Goal: Information Seeking & Learning: Learn about a topic

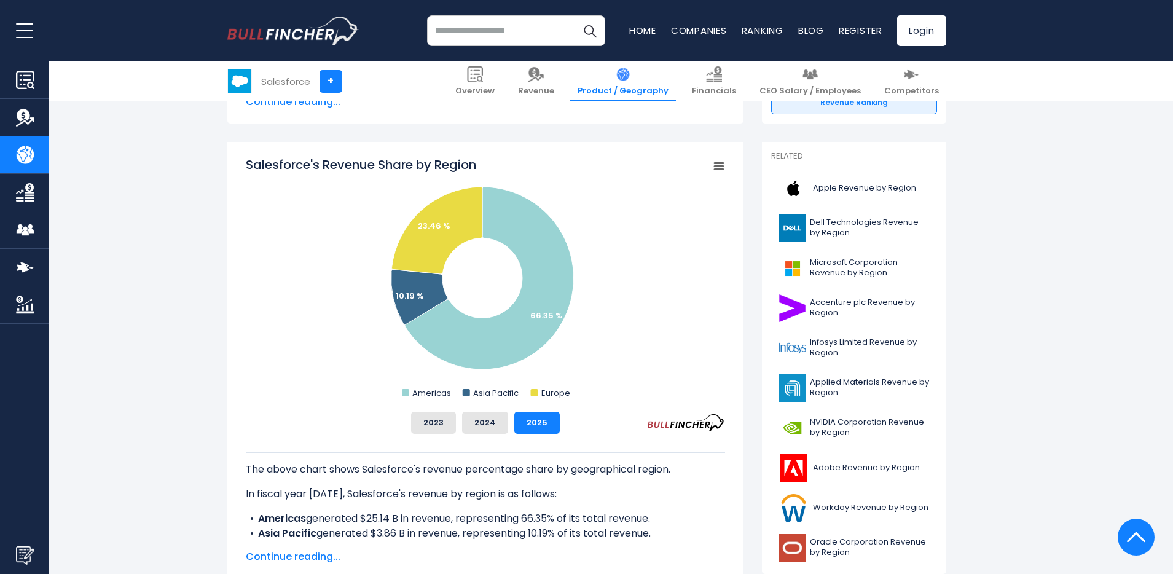
scroll to position [275, 0]
click at [488, 423] on button "2024" at bounding box center [485, 423] width 46 height 22
click at [431, 420] on button "2023" at bounding box center [433, 423] width 45 height 22
click at [526, 427] on button "2025" at bounding box center [536, 423] width 45 height 22
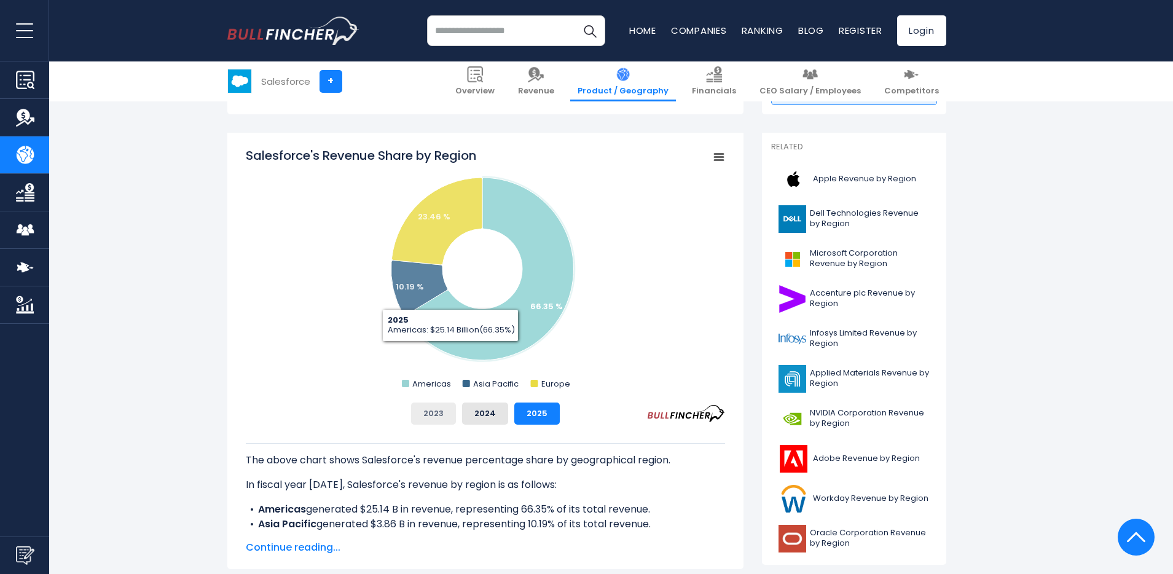
scroll to position [295, 0]
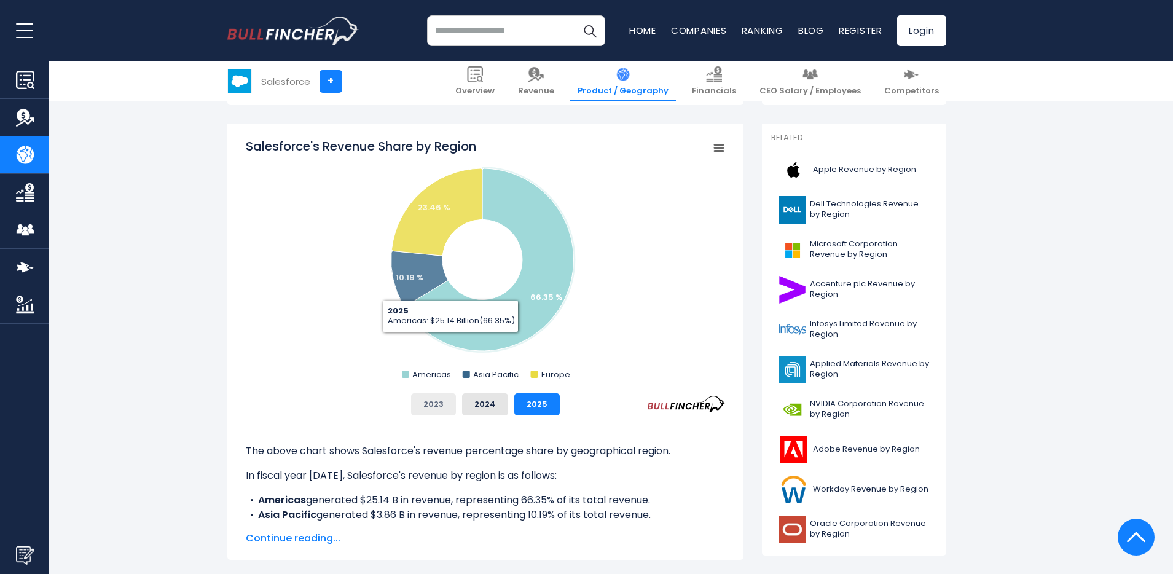
click at [438, 418] on div "The above chart shows Salesforce's revenue percentage share by geographical reg…" at bounding box center [485, 468] width 479 height 107
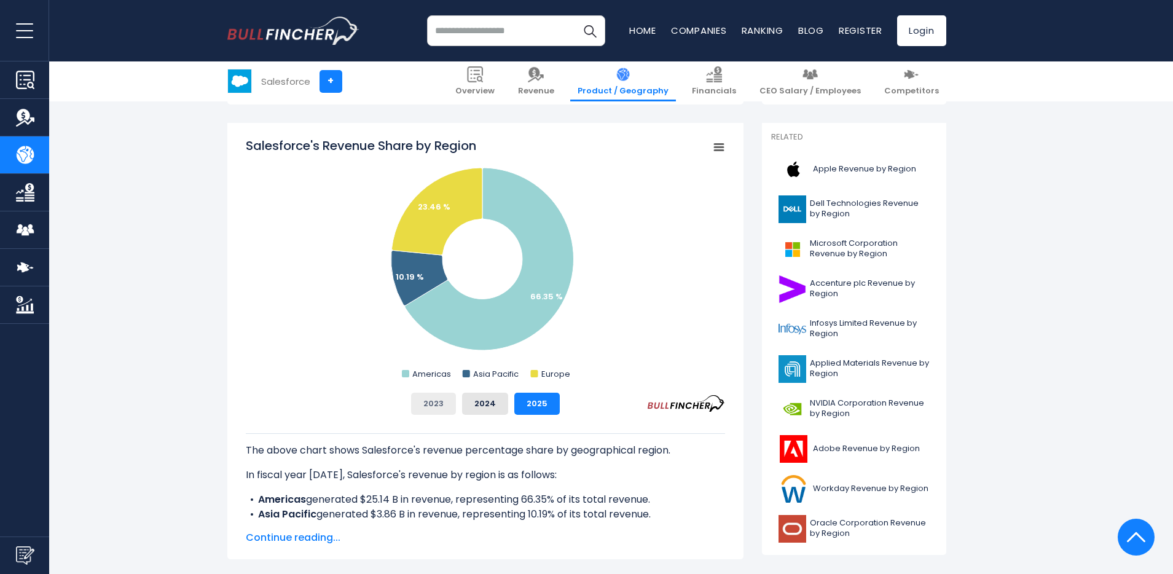
click at [436, 399] on button "2023" at bounding box center [433, 404] width 45 height 22
click at [480, 411] on button "2024" at bounding box center [485, 404] width 46 height 22
click at [542, 405] on button "2025" at bounding box center [536, 404] width 45 height 22
click at [480, 404] on button "2024" at bounding box center [485, 404] width 46 height 22
click at [534, 404] on button "2025" at bounding box center [536, 404] width 45 height 22
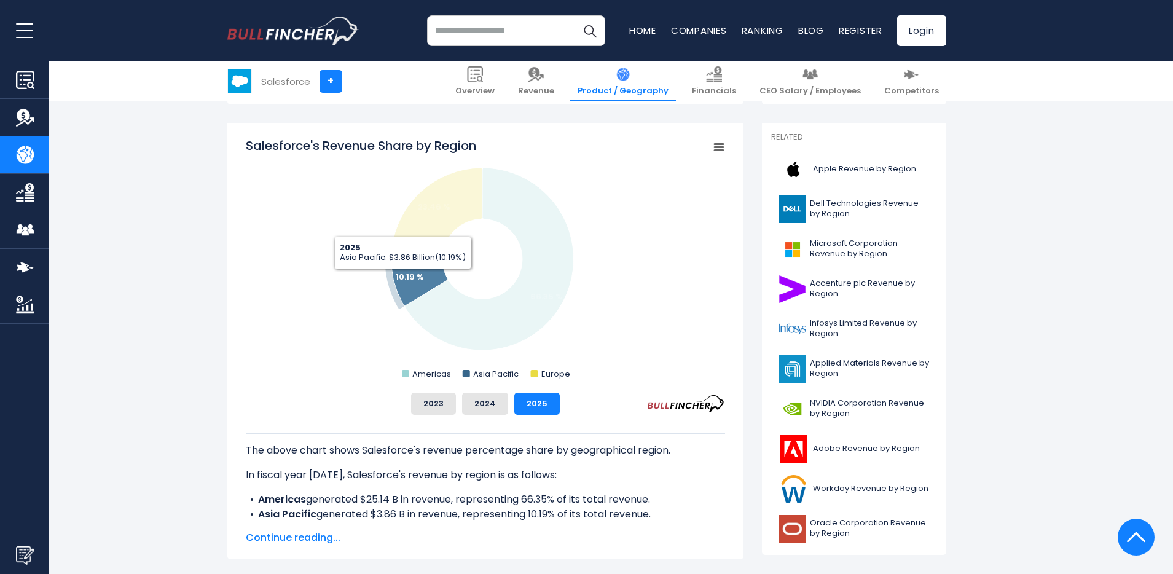
click at [402, 278] on text "10.19 %" at bounding box center [410, 277] width 28 height 12
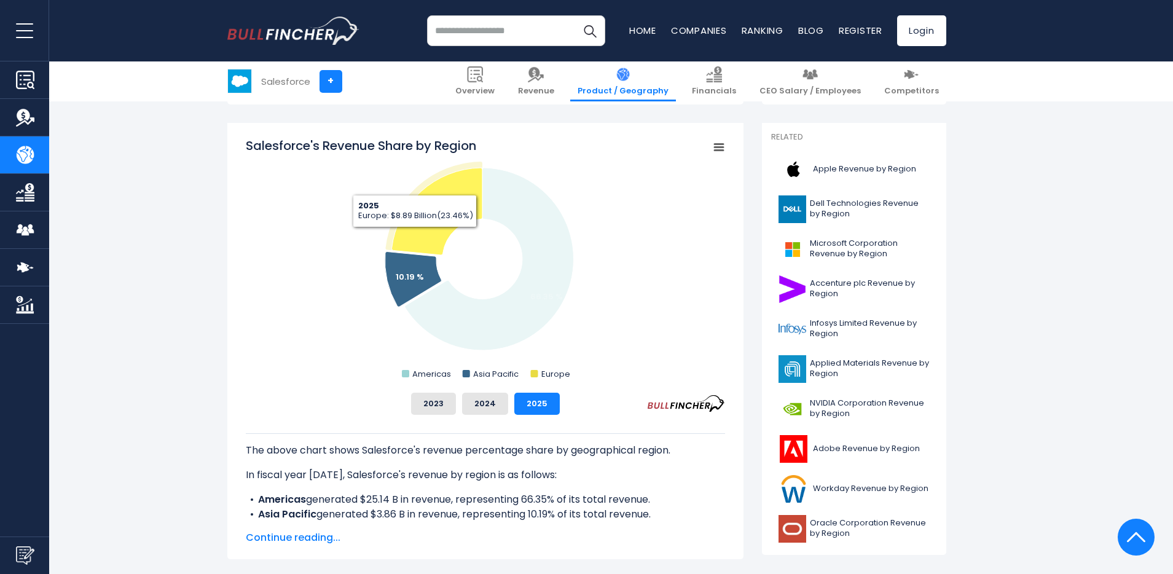
click at [418, 234] on icon "Salesforce's Revenue Share by Region" at bounding box center [436, 211] width 90 height 87
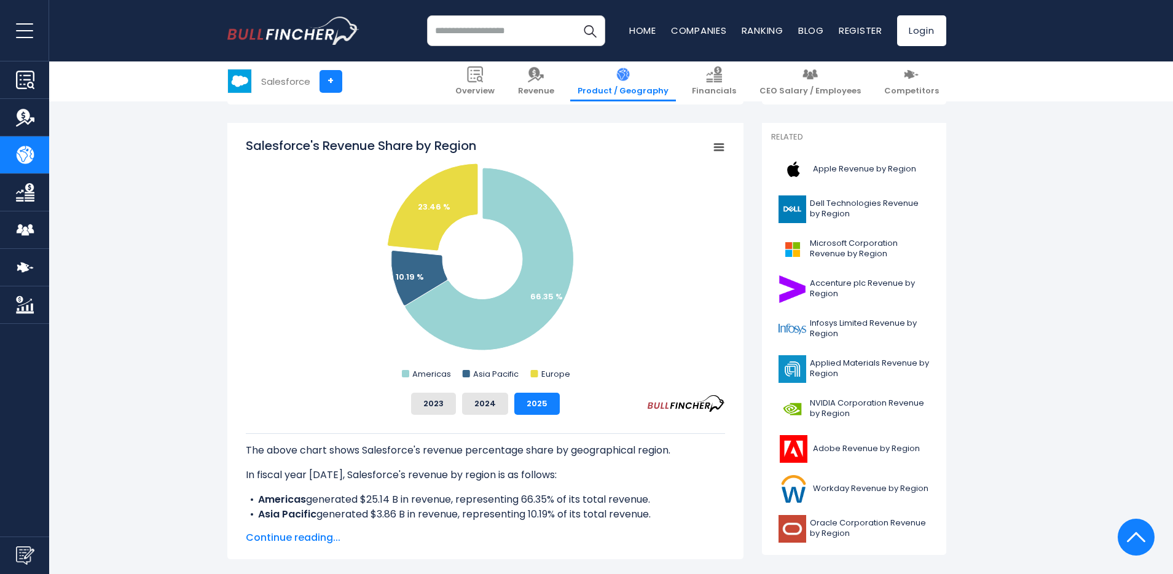
click at [308, 537] on span "Continue reading..." at bounding box center [485, 537] width 479 height 15
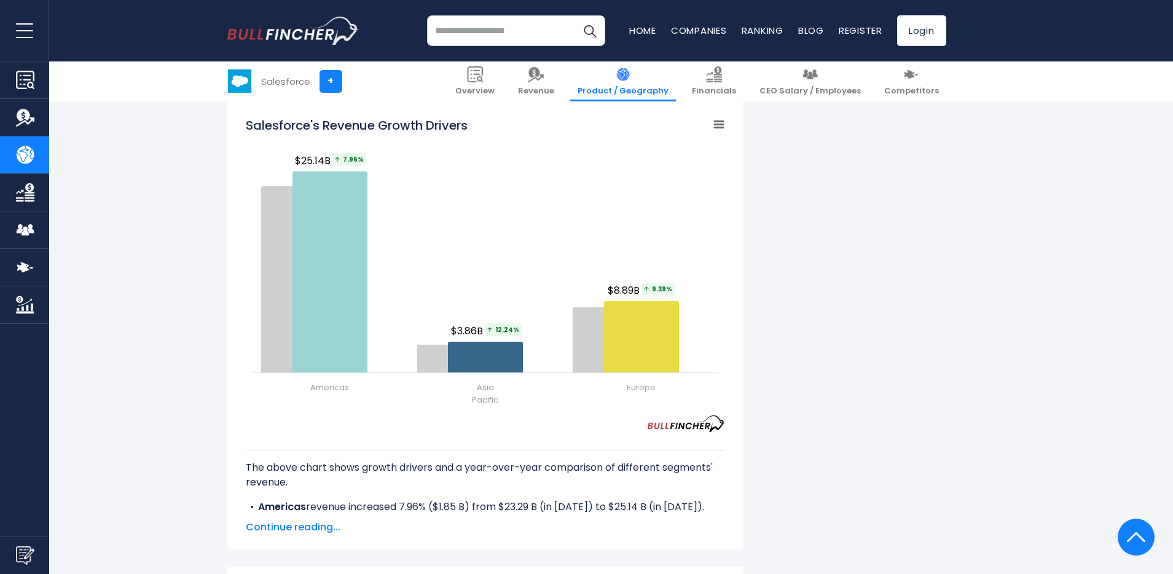
scroll to position [1497, 0]
